Goal: Find specific page/section: Find specific page/section

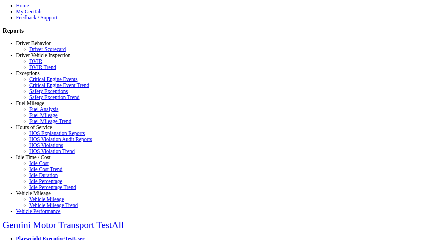
click at [38, 160] on link "Idle Time / Cost" at bounding box center [33, 157] width 35 height 6
click at [43, 166] on link "Idle Cost" at bounding box center [38, 163] width 19 height 6
type input "**********"
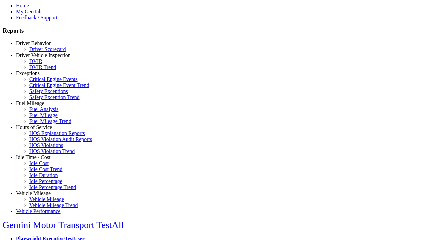
type input "********"
